Goal: Information Seeking & Learning: Learn about a topic

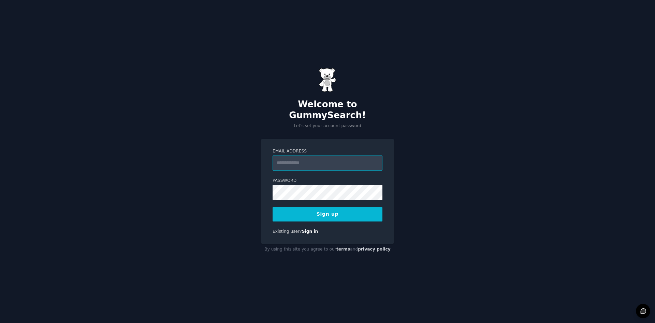
click at [307, 162] on input "Email Address" at bounding box center [328, 162] width 110 height 15
type input "**********"
click at [325, 207] on button "Sign up" at bounding box center [328, 214] width 110 height 14
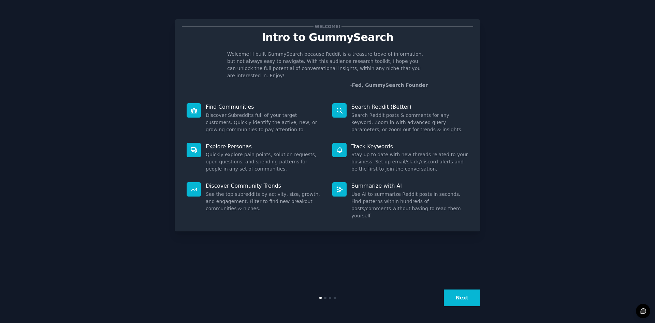
click at [459, 298] on button "Next" at bounding box center [462, 297] width 37 height 17
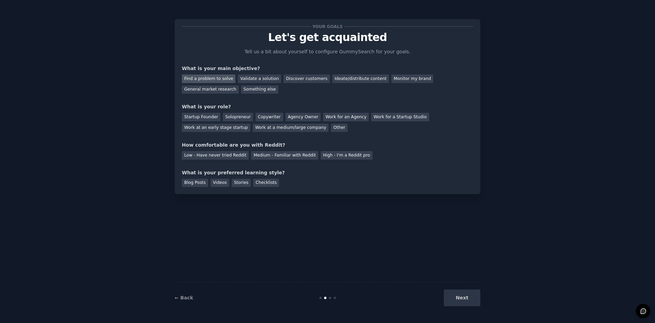
click at [215, 77] on div "Find a problem to solve" at bounding box center [209, 78] width 54 height 9
click at [245, 78] on div "Validate a solution" at bounding box center [259, 78] width 43 height 9
click at [210, 76] on div "Find a problem to solve" at bounding box center [209, 78] width 54 height 9
click at [211, 116] on div "Startup Founder" at bounding box center [201, 117] width 39 height 9
click at [224, 156] on div "Low - Have never tried Reddit" at bounding box center [215, 155] width 67 height 9
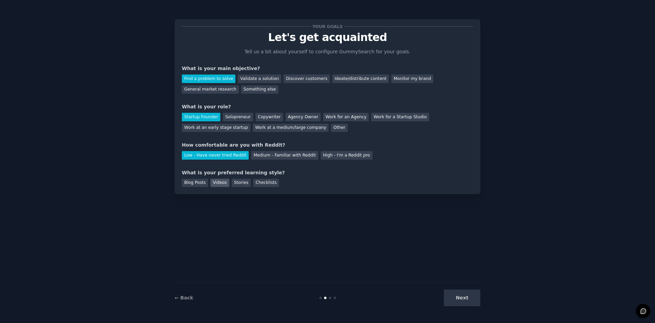
click at [216, 181] on div "Videos" at bounding box center [220, 182] width 19 height 9
drag, startPoint x: 464, startPoint y: 298, endPoint x: 464, endPoint y: 290, distance: 7.9
click at [464, 294] on button "Next" at bounding box center [462, 297] width 37 height 17
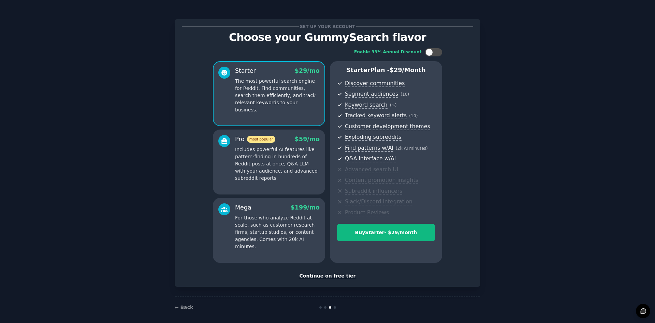
click at [328, 274] on div "Continue on free tier" at bounding box center [327, 275] width 291 height 7
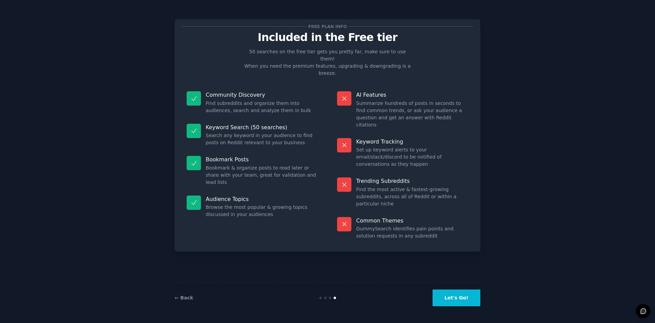
click at [456, 299] on button "Let's Go!" at bounding box center [457, 297] width 48 height 17
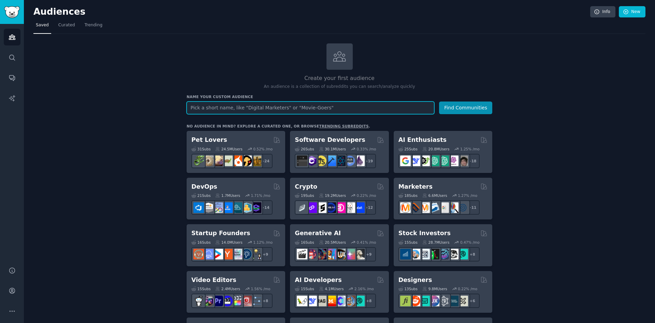
click at [214, 108] on input "text" at bounding box center [311, 107] width 248 height 13
type input "[GEOGRAPHIC_DATA]"
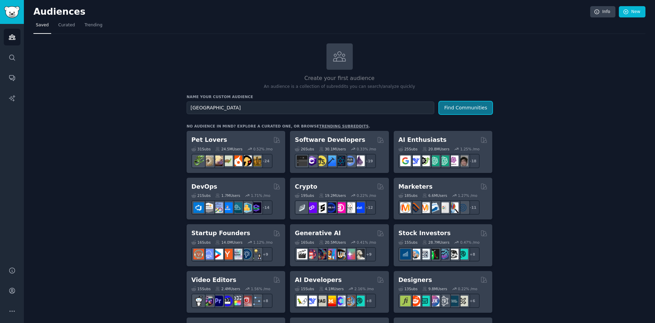
click at [472, 104] on button "Find Communities" at bounding box center [465, 107] width 53 height 13
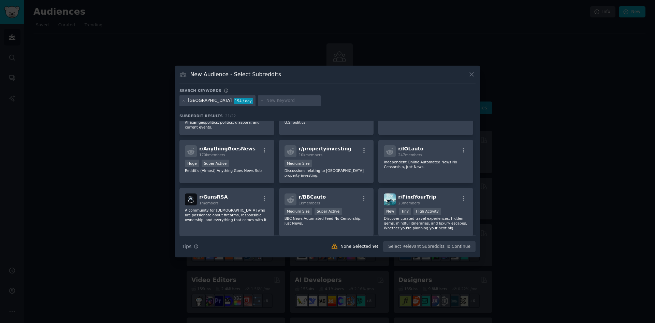
scroll to position [254, 0]
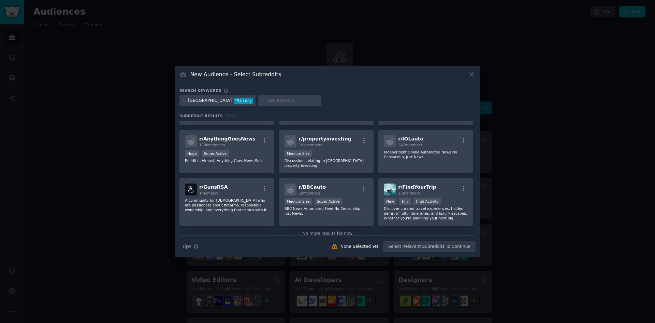
click at [473, 73] on icon at bounding box center [472, 75] width 4 height 4
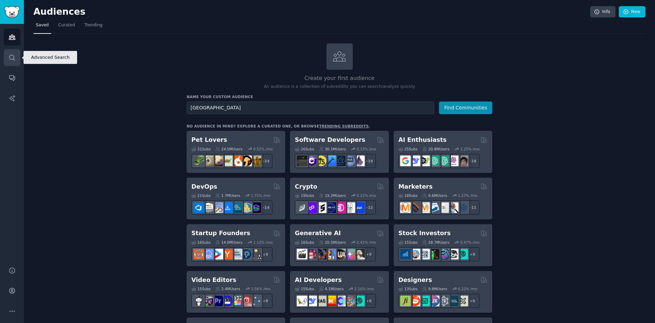
click at [12, 56] on icon "Sidebar" at bounding box center [12, 57] width 7 height 7
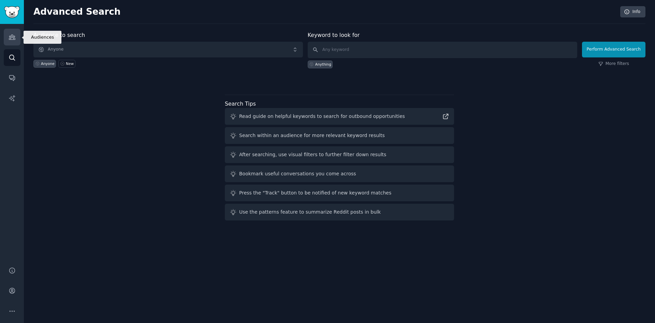
click at [13, 36] on icon "Sidebar" at bounding box center [12, 37] width 6 height 5
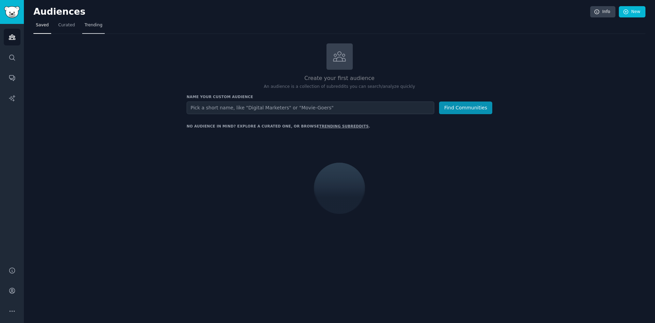
click at [89, 26] on span "Trending" at bounding box center [94, 25] width 18 height 6
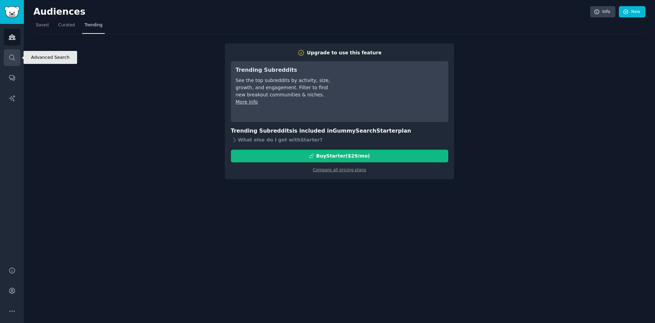
click at [12, 57] on icon "Sidebar" at bounding box center [12, 57] width 7 height 7
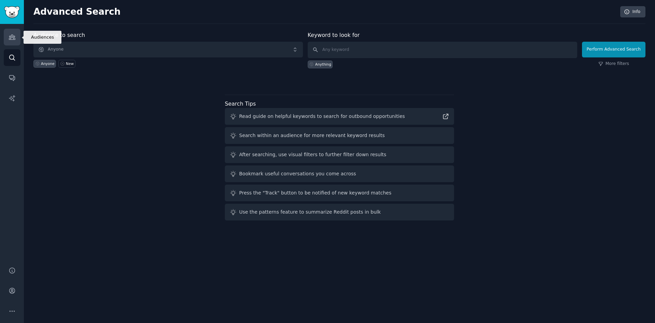
click at [11, 34] on icon "Sidebar" at bounding box center [12, 36] width 7 height 7
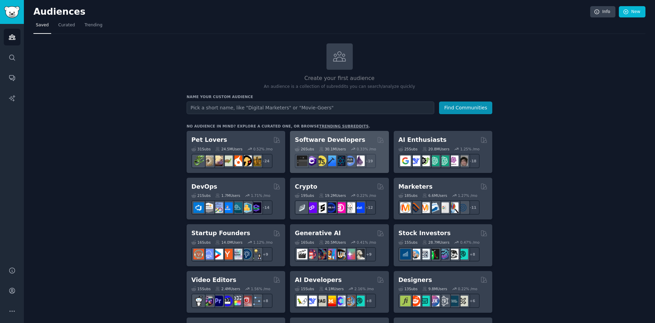
click at [328, 135] on h2 "Software Developers" at bounding box center [330, 139] width 70 height 9
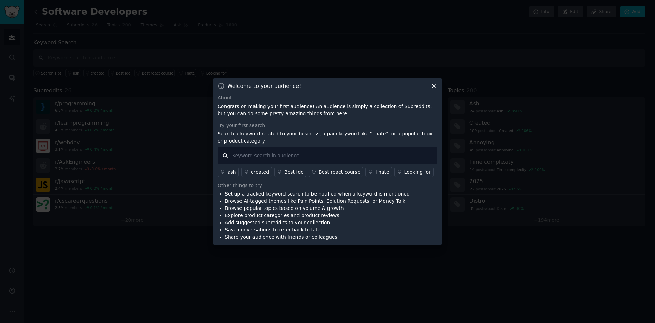
click at [330, 155] on input "text" at bounding box center [328, 155] width 220 height 17
type input "graduates"
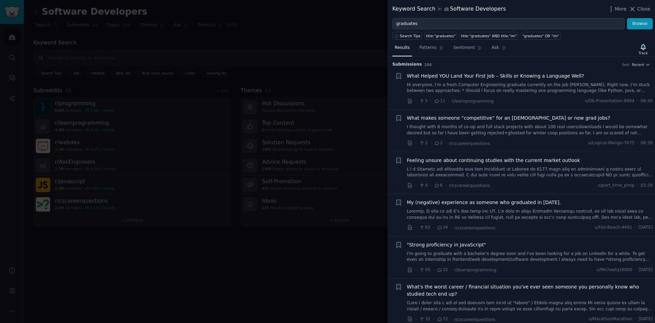
click at [646, 7] on span "Close" at bounding box center [644, 8] width 13 height 7
